Goal: Task Accomplishment & Management: Use online tool/utility

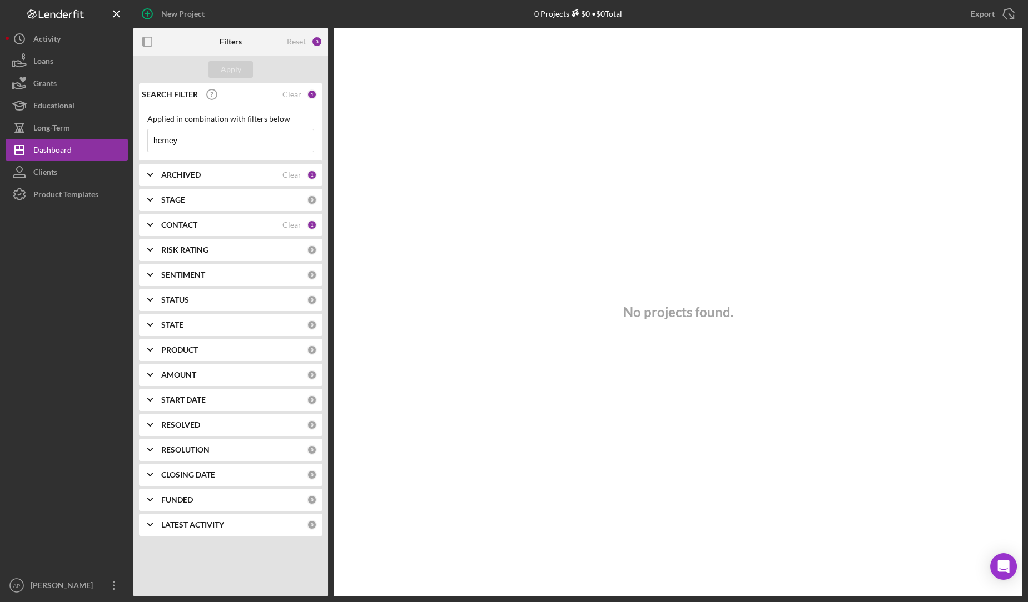
drag, startPoint x: 190, startPoint y: 140, endPoint x: 136, endPoint y: 139, distance: 53.9
click at [136, 139] on div "SEARCH FILTER Clear 1 Applied in combination with filters below herney Icon/Men…" at bounding box center [230, 313] width 195 height 461
click at [223, 72] on div "Apply" at bounding box center [231, 69] width 21 height 17
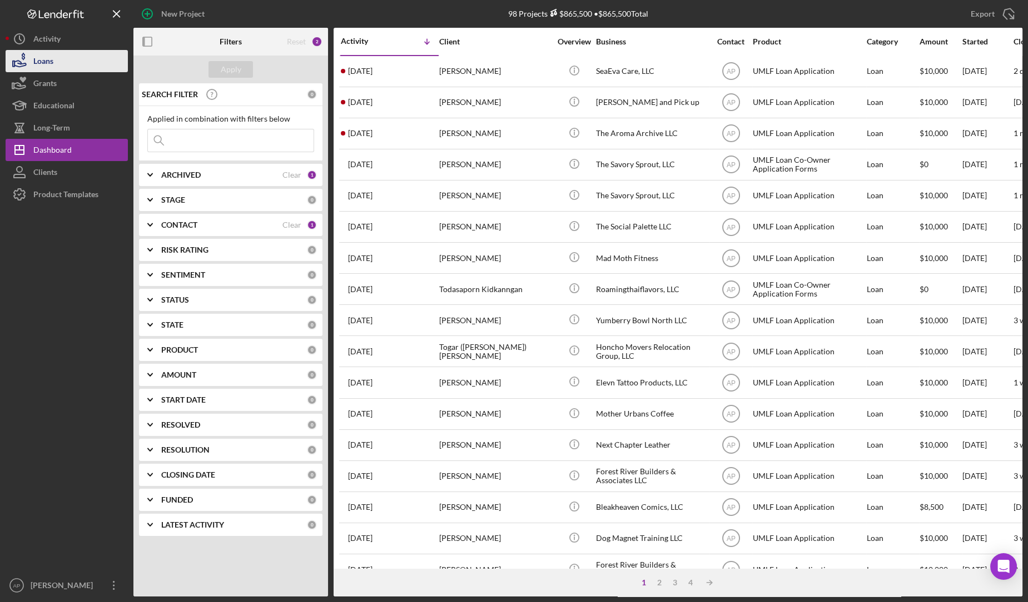
click at [69, 68] on button "Loans" at bounding box center [67, 61] width 122 height 22
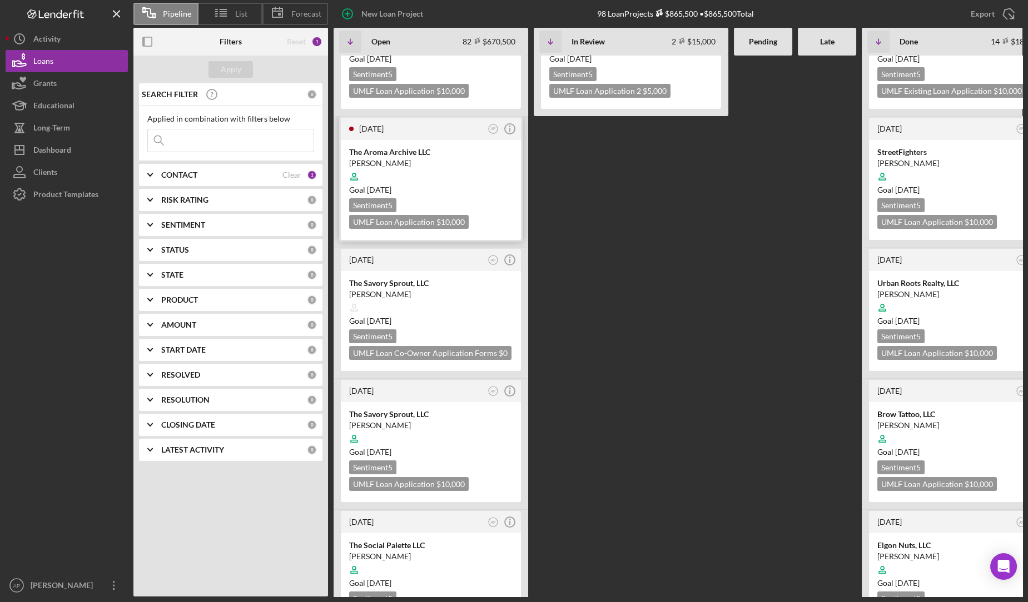
scroll to position [210, 0]
click at [271, 140] on input at bounding box center [231, 140] width 166 height 22
type input "savory"
click at [225, 65] on div "Apply" at bounding box center [231, 69] width 21 height 17
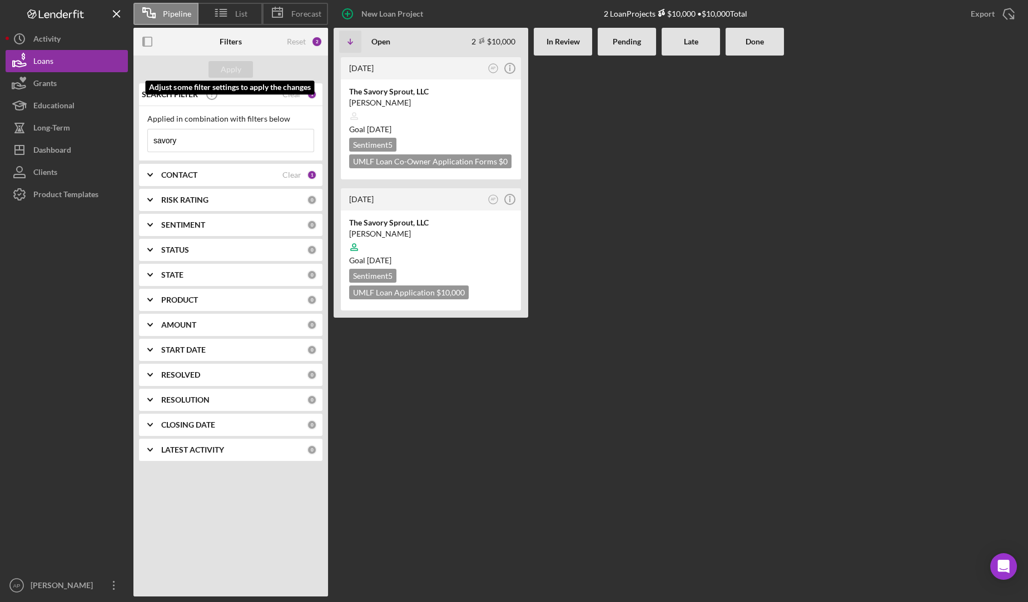
scroll to position [0, 0]
click at [447, 242] on div at bounding box center [430, 247] width 163 height 21
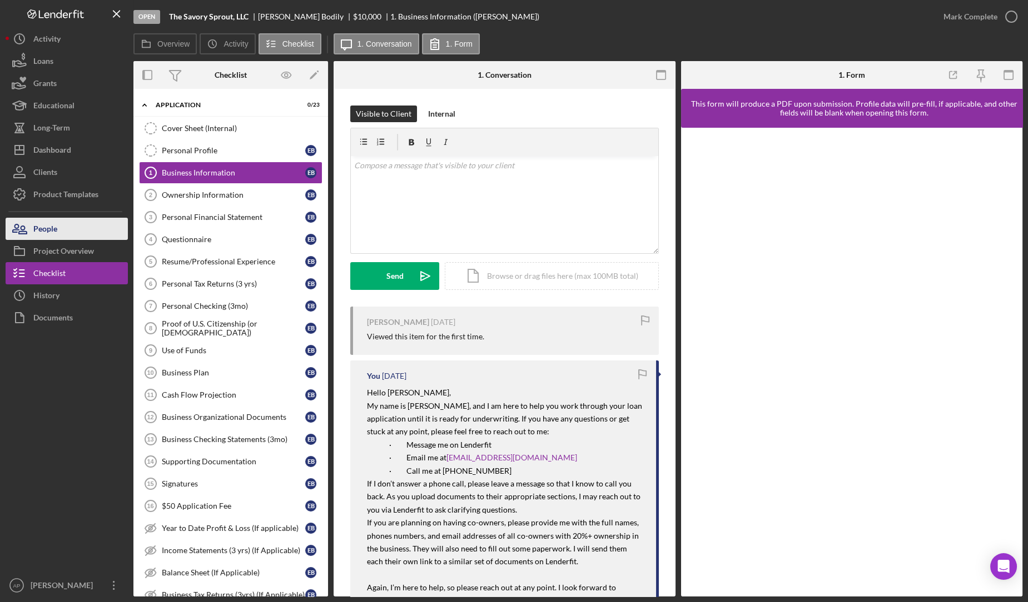
click at [45, 221] on div "People" at bounding box center [45, 230] width 24 height 25
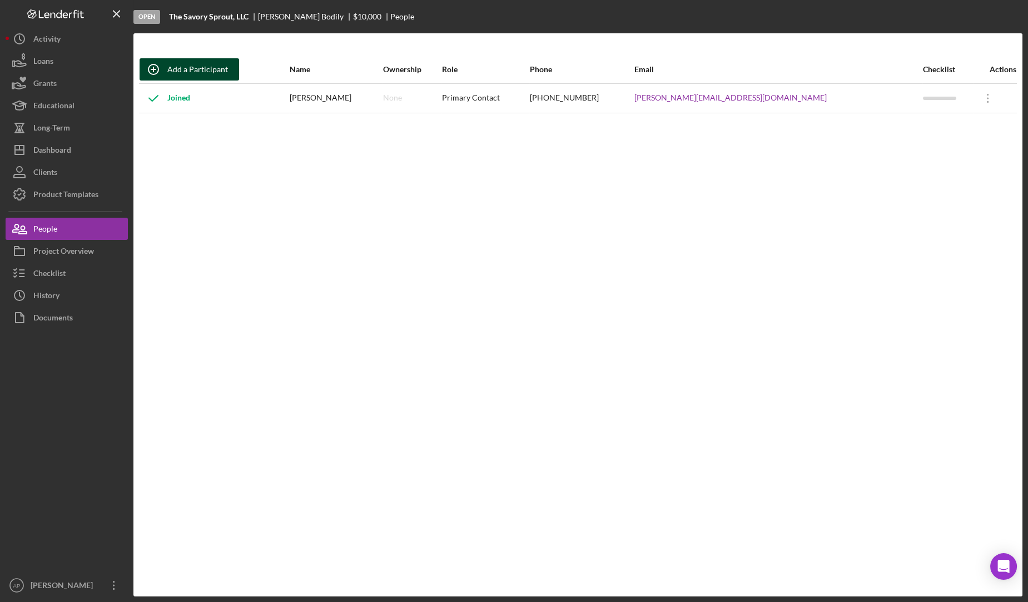
click at [184, 71] on div "Add a Participant" at bounding box center [197, 69] width 61 height 22
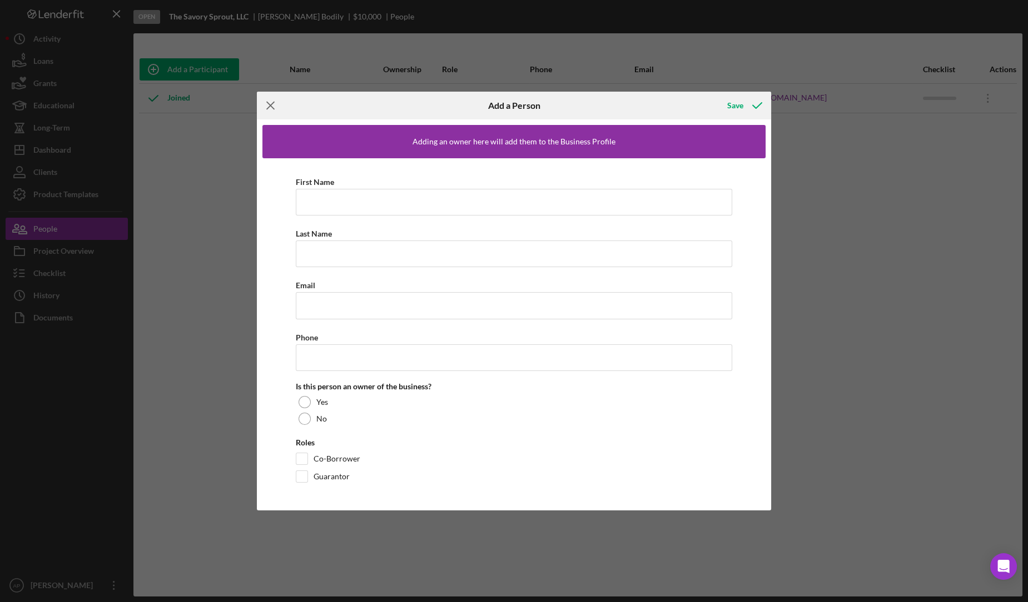
click at [268, 107] on icon "Icon/Menu Close" at bounding box center [271, 106] width 28 height 28
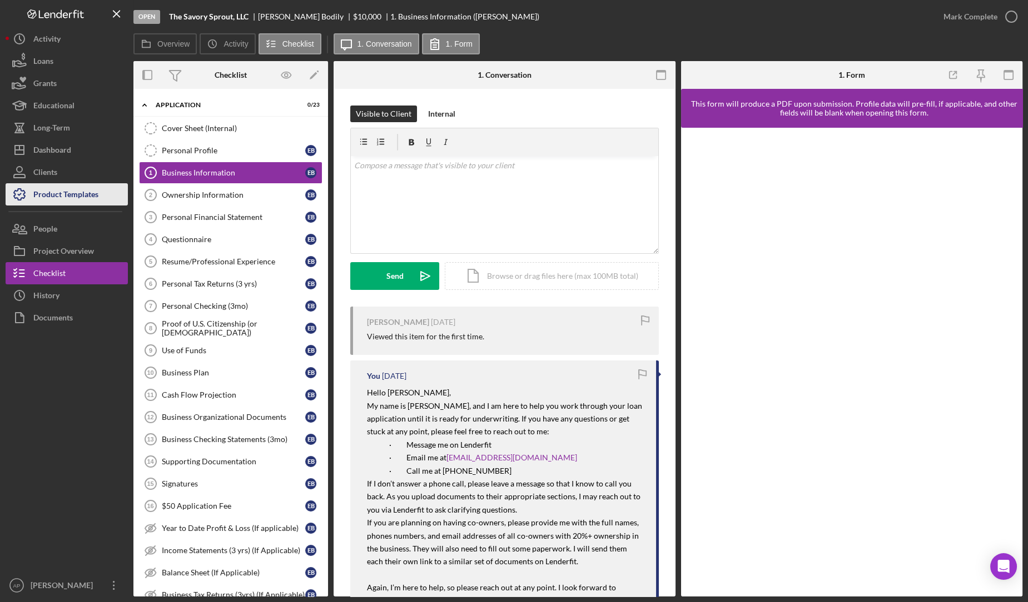
click at [86, 201] on div "Product Templates" at bounding box center [65, 195] width 65 height 25
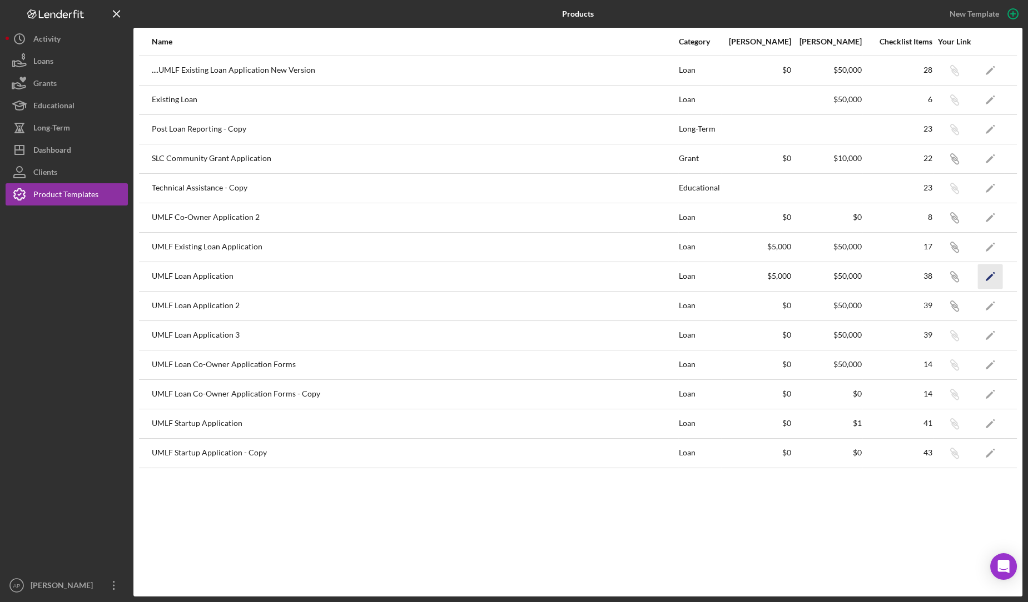
click at [989, 278] on icon "Icon/Edit" at bounding box center [990, 276] width 25 height 25
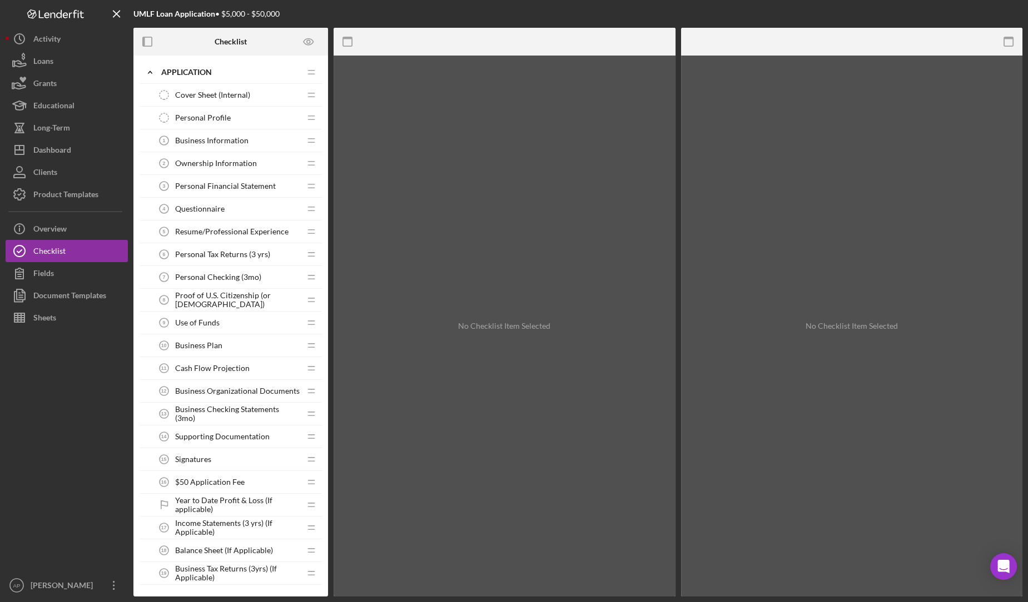
click at [241, 146] on div "Business Information 1 Business Information" at bounding box center [226, 140] width 147 height 22
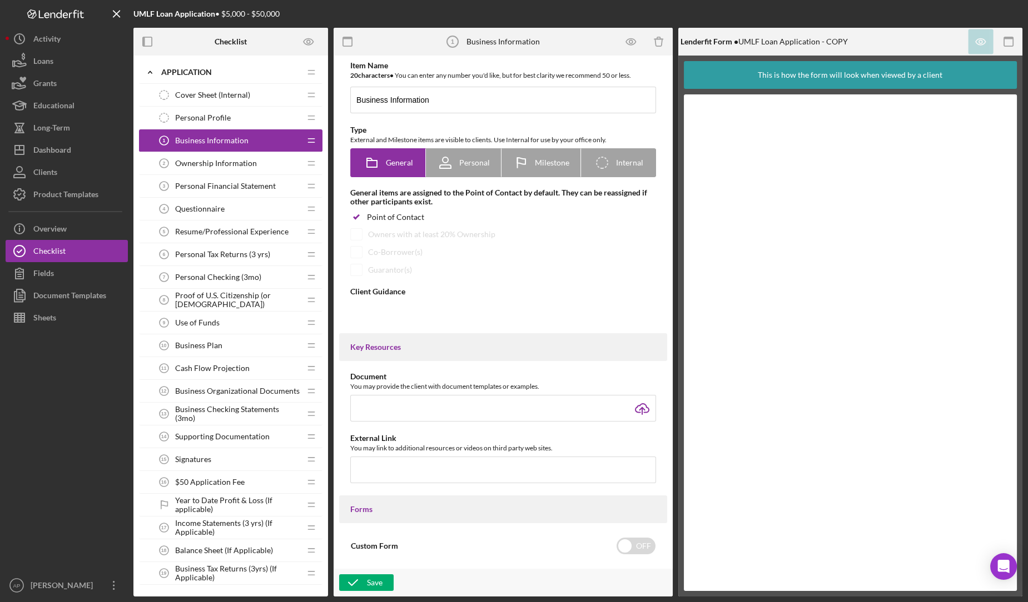
type textarea "<div>Please submit the form below so that we can get more information about you…"
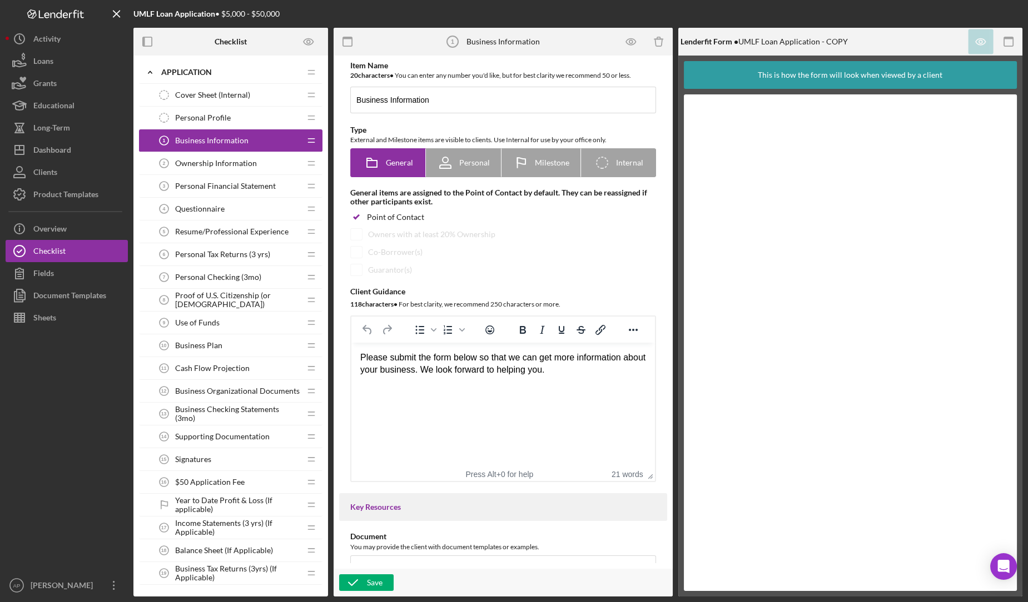
click at [241, 164] on span "Ownership Information" at bounding box center [216, 163] width 82 height 9
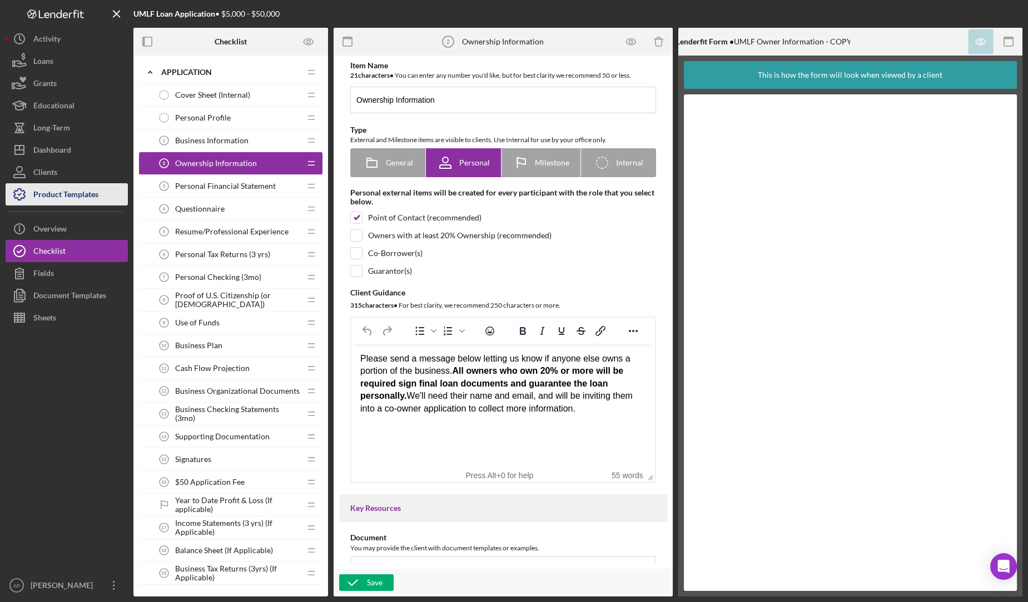
click at [70, 198] on div "Product Templates" at bounding box center [65, 195] width 65 height 25
